Goal: Task Accomplishment & Management: Manage account settings

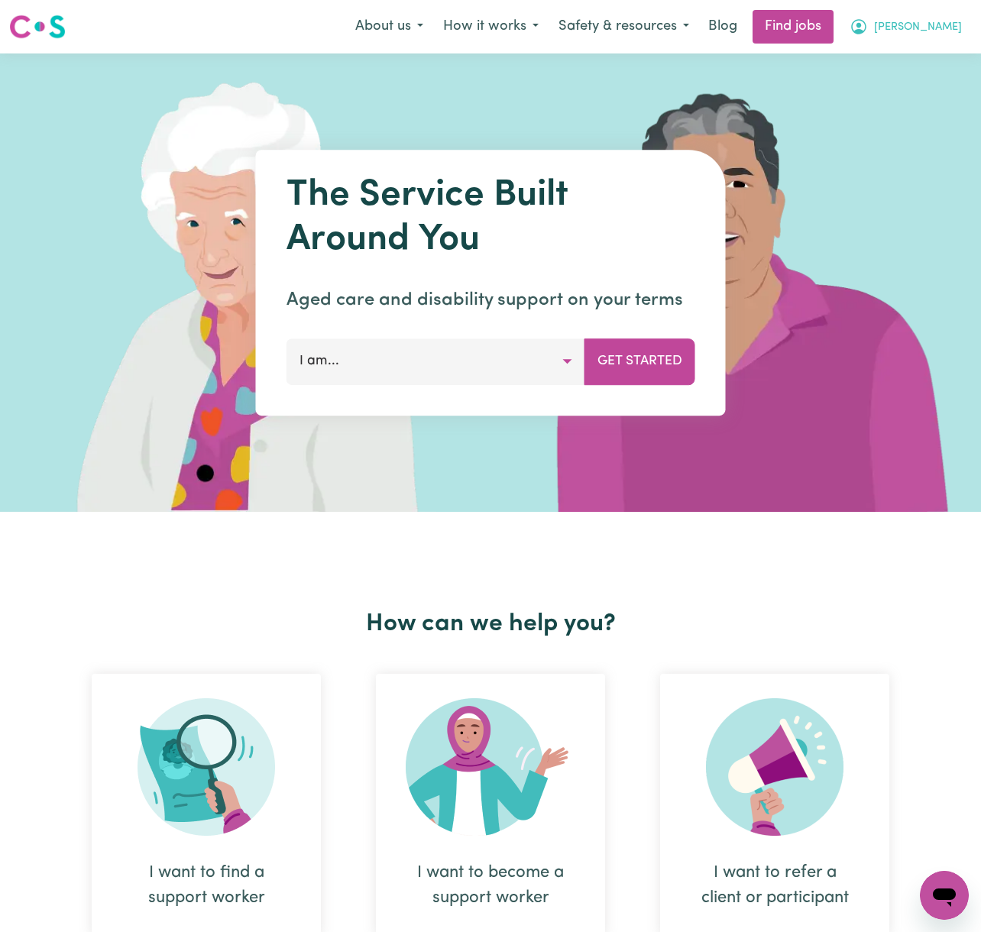
drag, startPoint x: 953, startPoint y: 24, endPoint x: 958, endPoint y: 32, distance: 8.9
click at [954, 24] on span "[PERSON_NAME]" at bounding box center [918, 27] width 88 height 17
click at [962, 120] on link "Logout" at bounding box center [910, 116] width 121 height 29
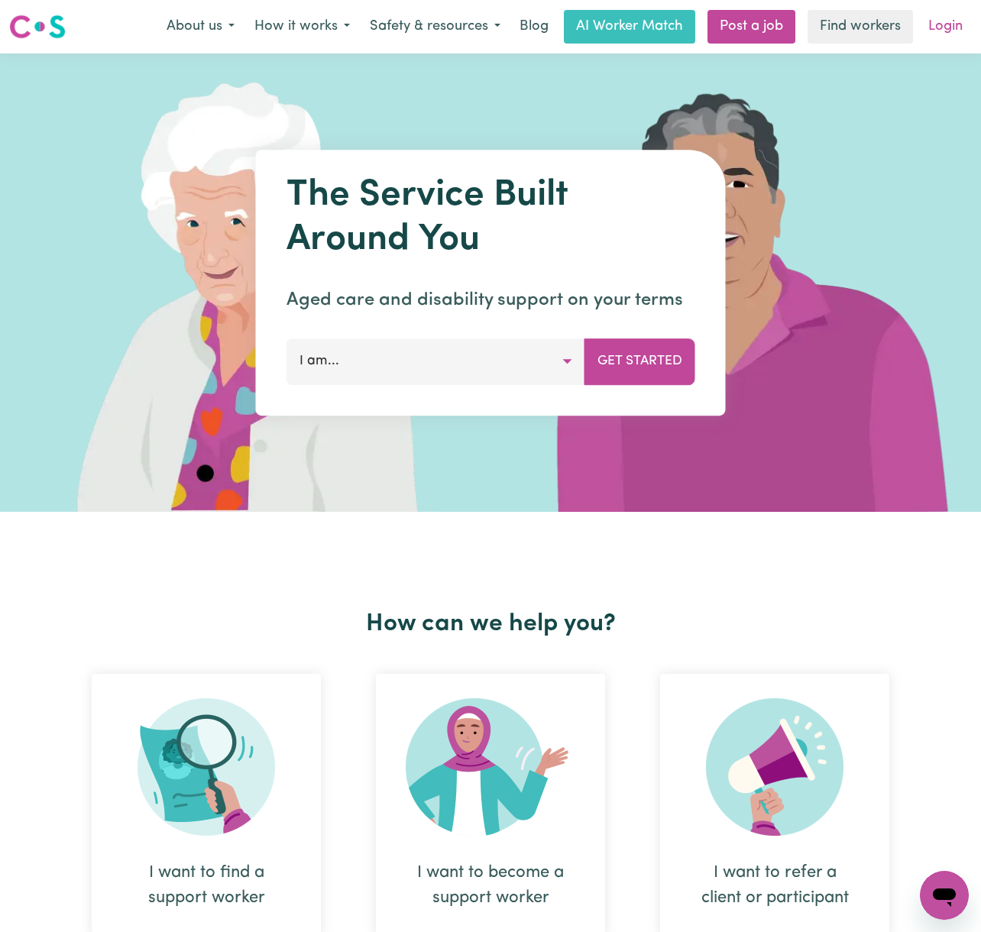
click at [944, 16] on link "Login" at bounding box center [945, 27] width 53 height 34
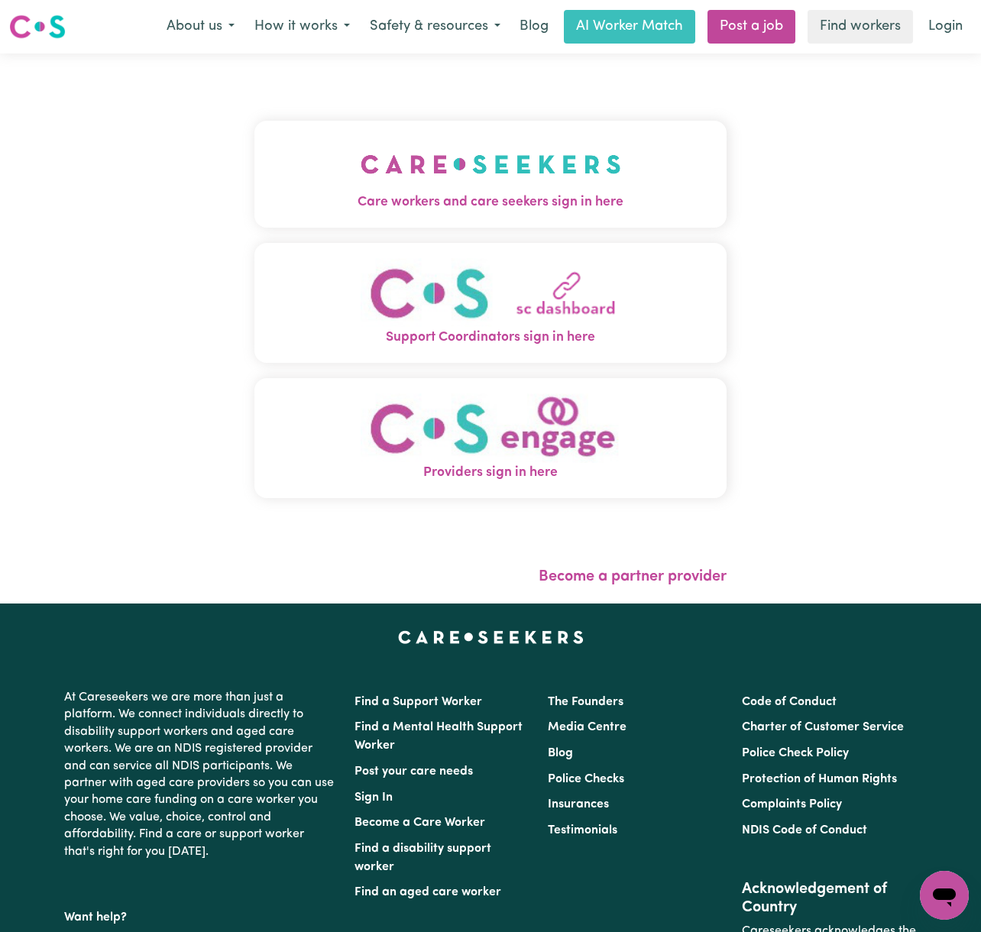
click at [548, 147] on img "Care workers and care seekers sign in here" at bounding box center [490, 164] width 260 height 57
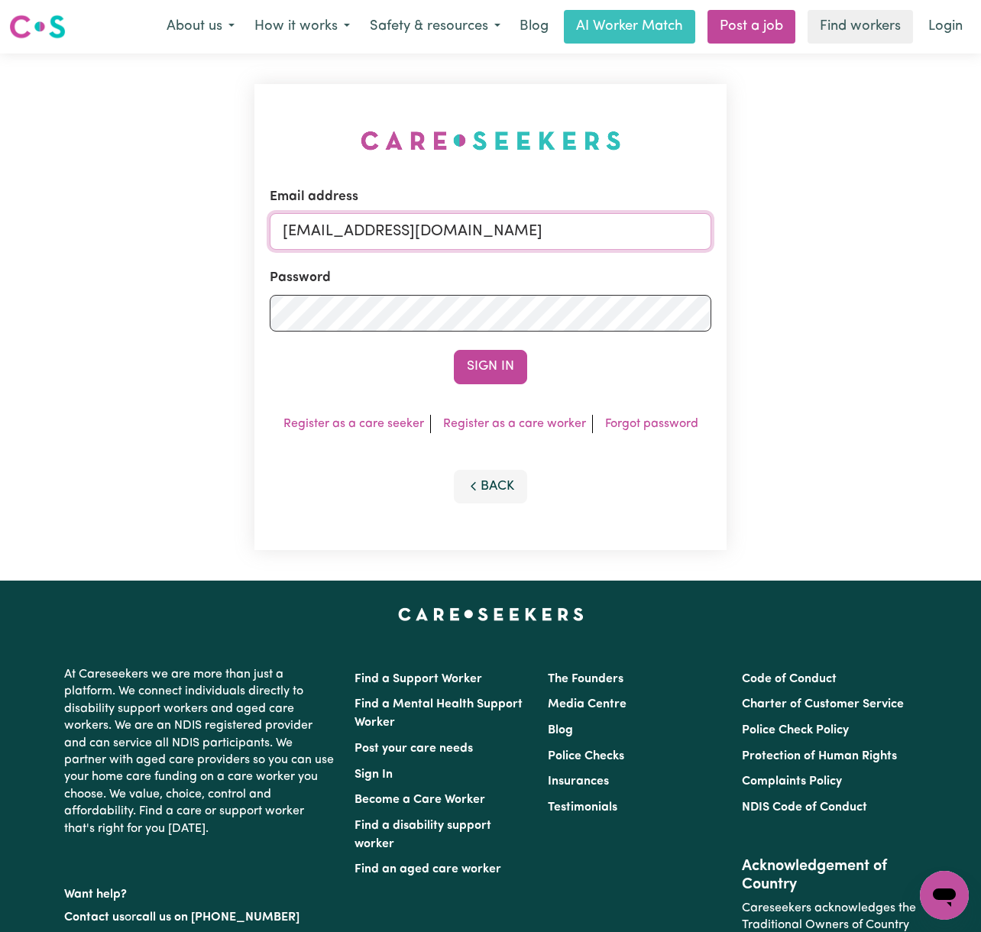
drag, startPoint x: 401, startPoint y: 233, endPoint x: 402, endPoint y: 225, distance: 8.4
click at [401, 232] on input "[EMAIL_ADDRESS][DOMAIN_NAME]" at bounding box center [490, 231] width 441 height 37
drag, startPoint x: 362, startPoint y: 224, endPoint x: 1009, endPoint y: 223, distance: 646.8
click at [981, 223] on html "Menu About us How it works Safety & resources Blog AI Worker Match Post a job F…" at bounding box center [490, 618] width 981 height 1237
type input "superuser~[EMAIL_ADDRESS][DOMAIN_NAME]"
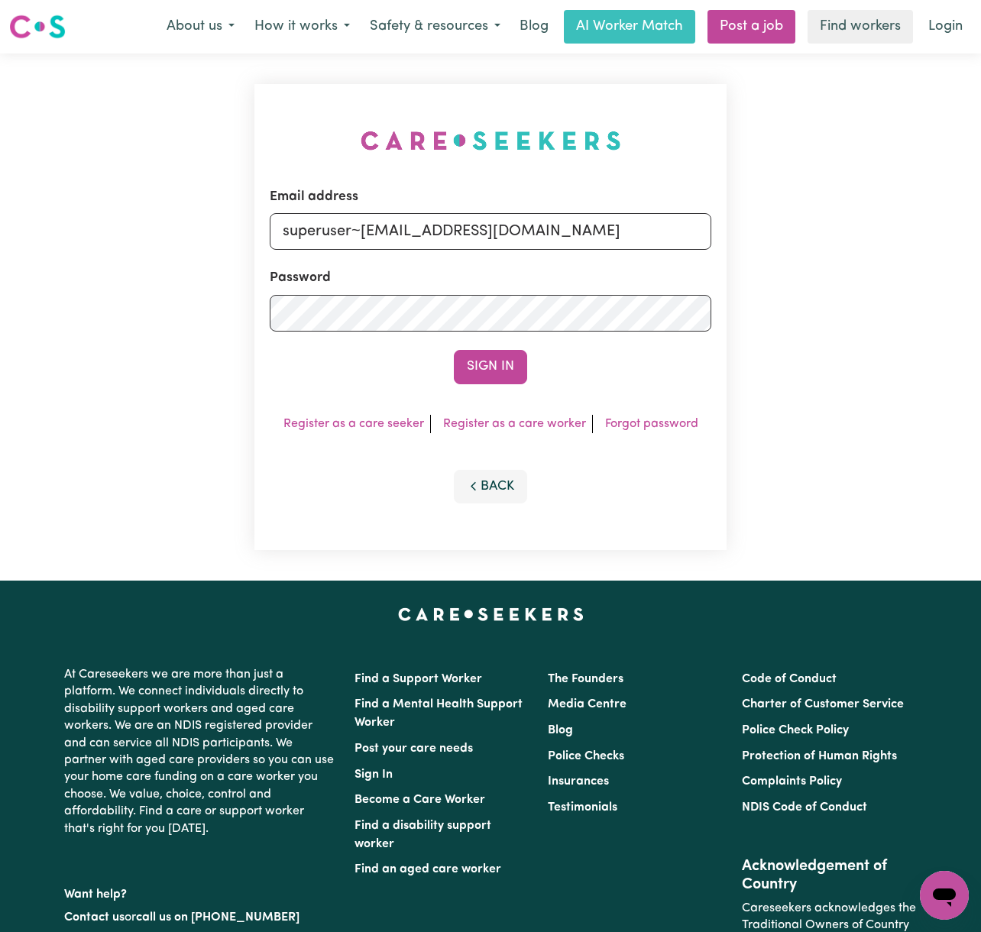
click at [454, 350] on button "Sign In" at bounding box center [490, 367] width 73 height 34
